Goal: Task Accomplishment & Management: Manage account settings

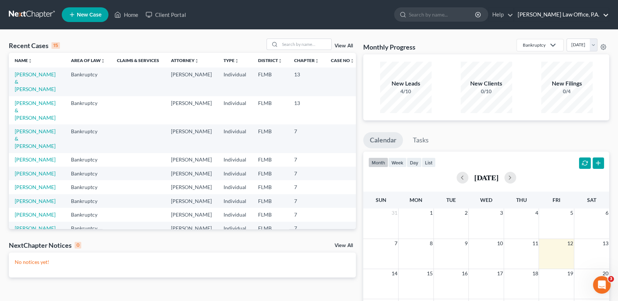
click at [609, 18] on link "Standley Law Office, P.A." at bounding box center [561, 14] width 95 height 13
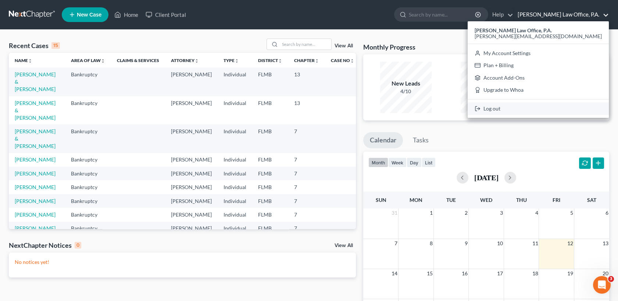
click at [565, 109] on link "Log out" at bounding box center [538, 109] width 141 height 12
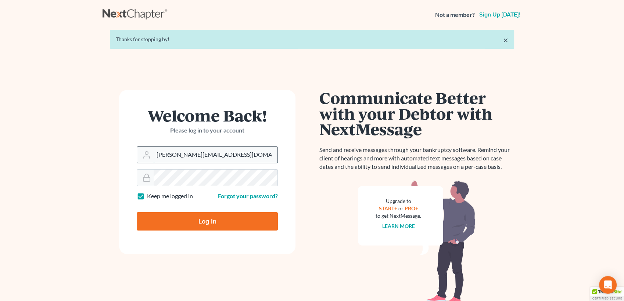
click at [233, 160] on input "[PERSON_NAME][EMAIL_ADDRESS][DOMAIN_NAME]" at bounding box center [216, 155] width 124 height 16
type input "[EMAIL_ADDRESS][DOMAIN_NAME]"
click at [204, 222] on input "Log In" at bounding box center [207, 221] width 141 height 18
type input "Thinking..."
